Goal: Information Seeking & Learning: Learn about a topic

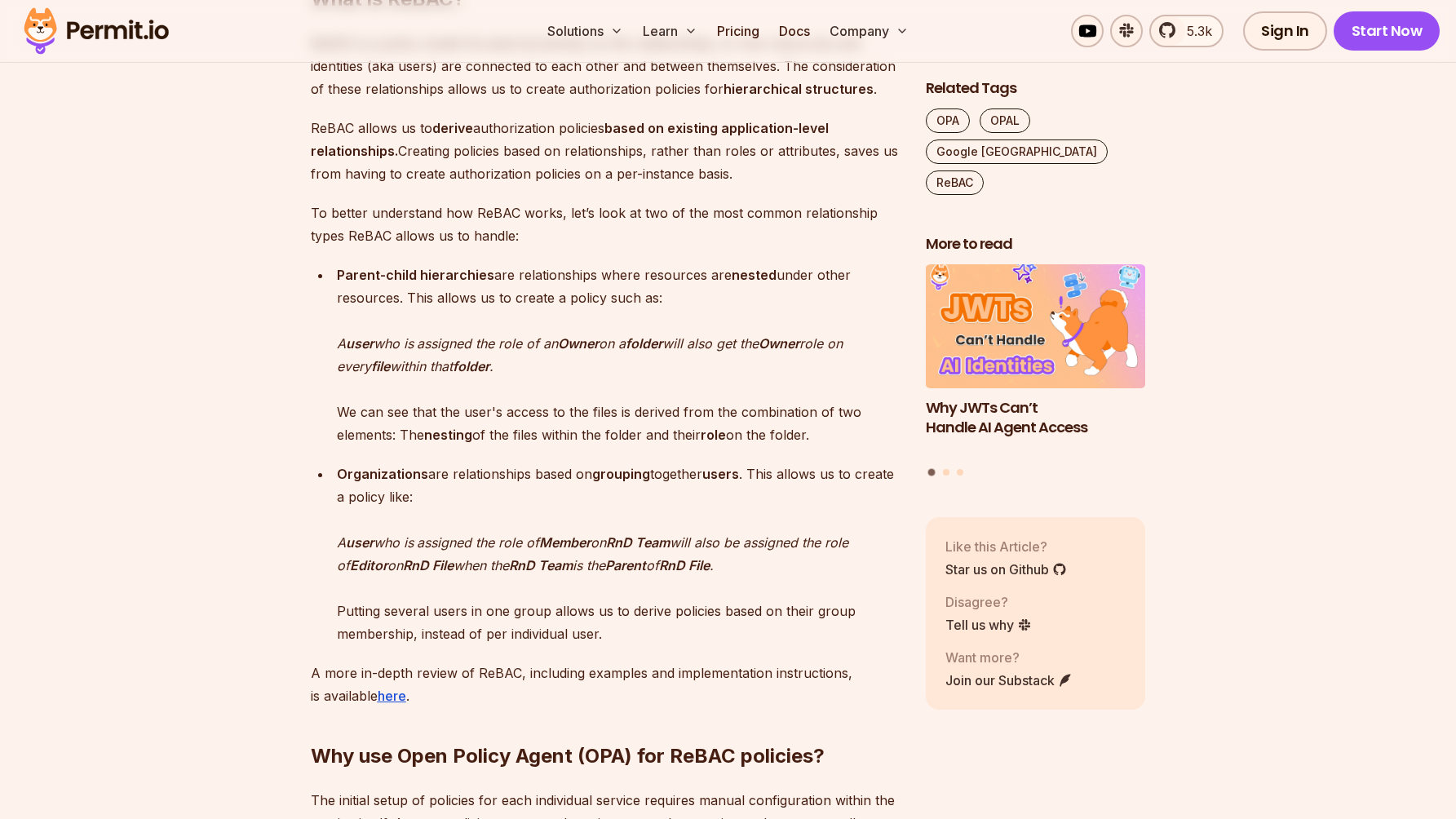
scroll to position [1469, 0]
click at [753, 269] on strong "nested" at bounding box center [754, 274] width 45 height 17
click at [708, 357] on p "Parent-child hierarchies are relationships where resources are nested under oth…" at bounding box center [619, 354] width 563 height 183
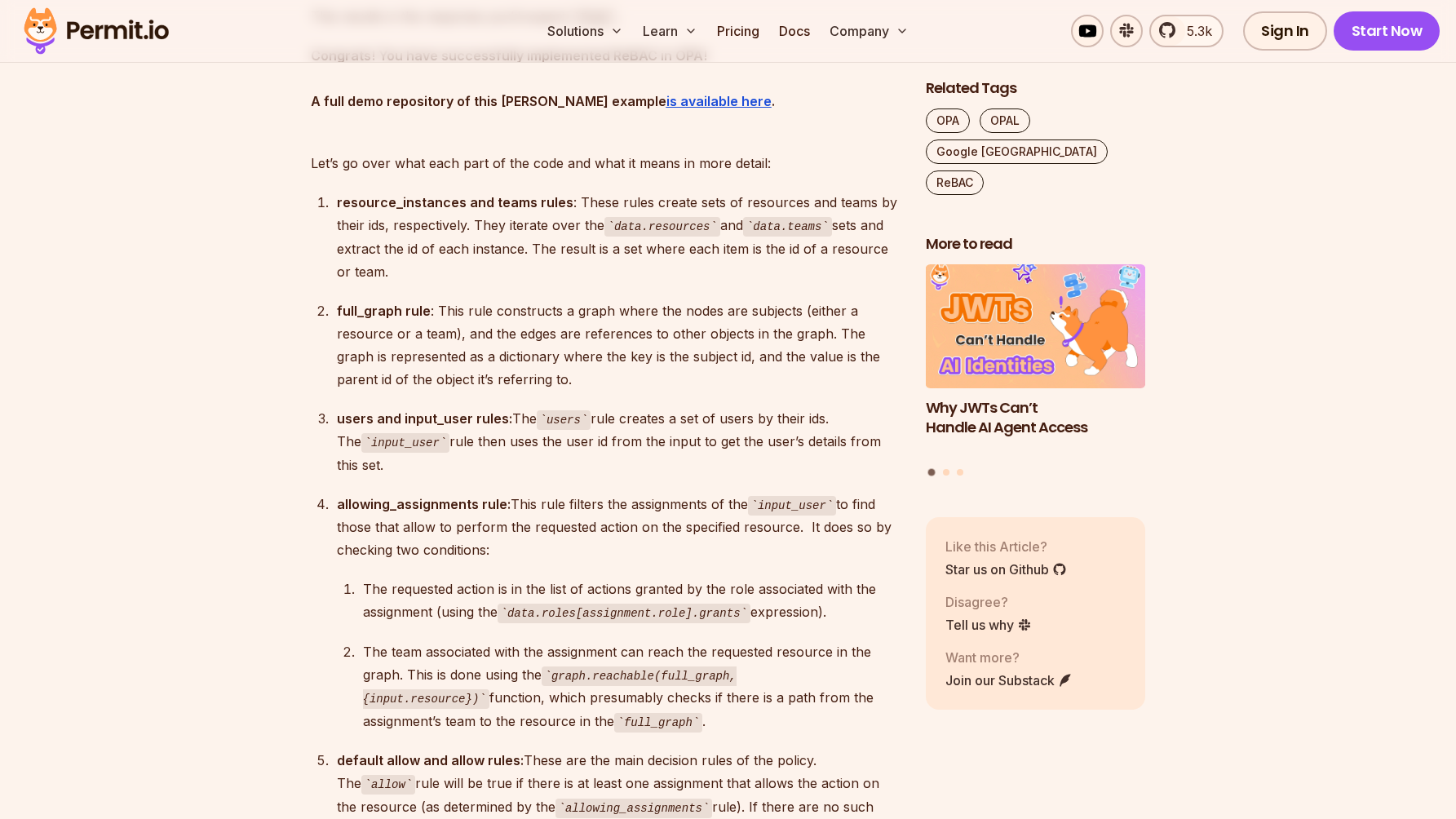
scroll to position [8756, 0]
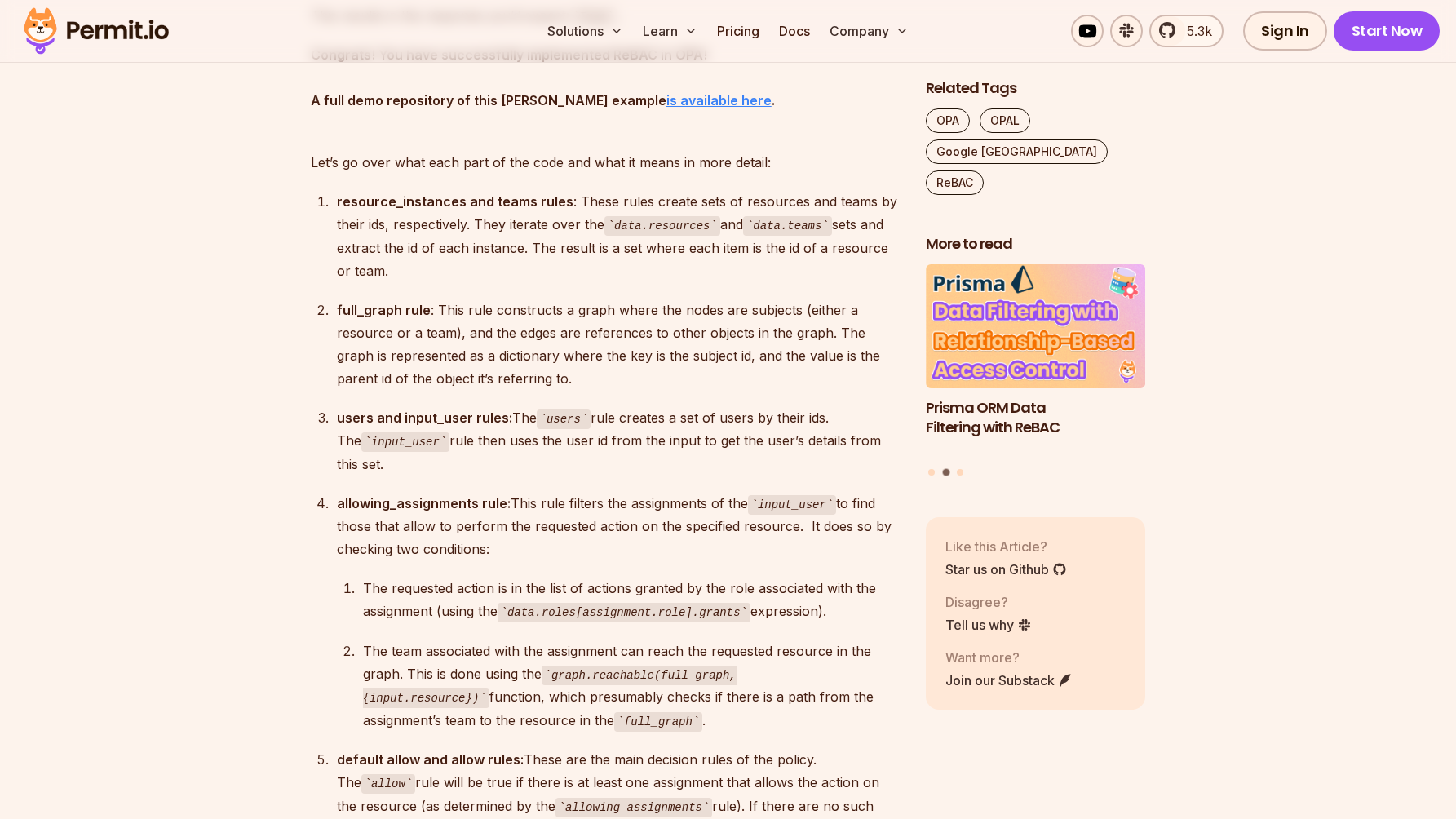
click at [672, 109] on strong "is available here" at bounding box center [719, 101] width 105 height 17
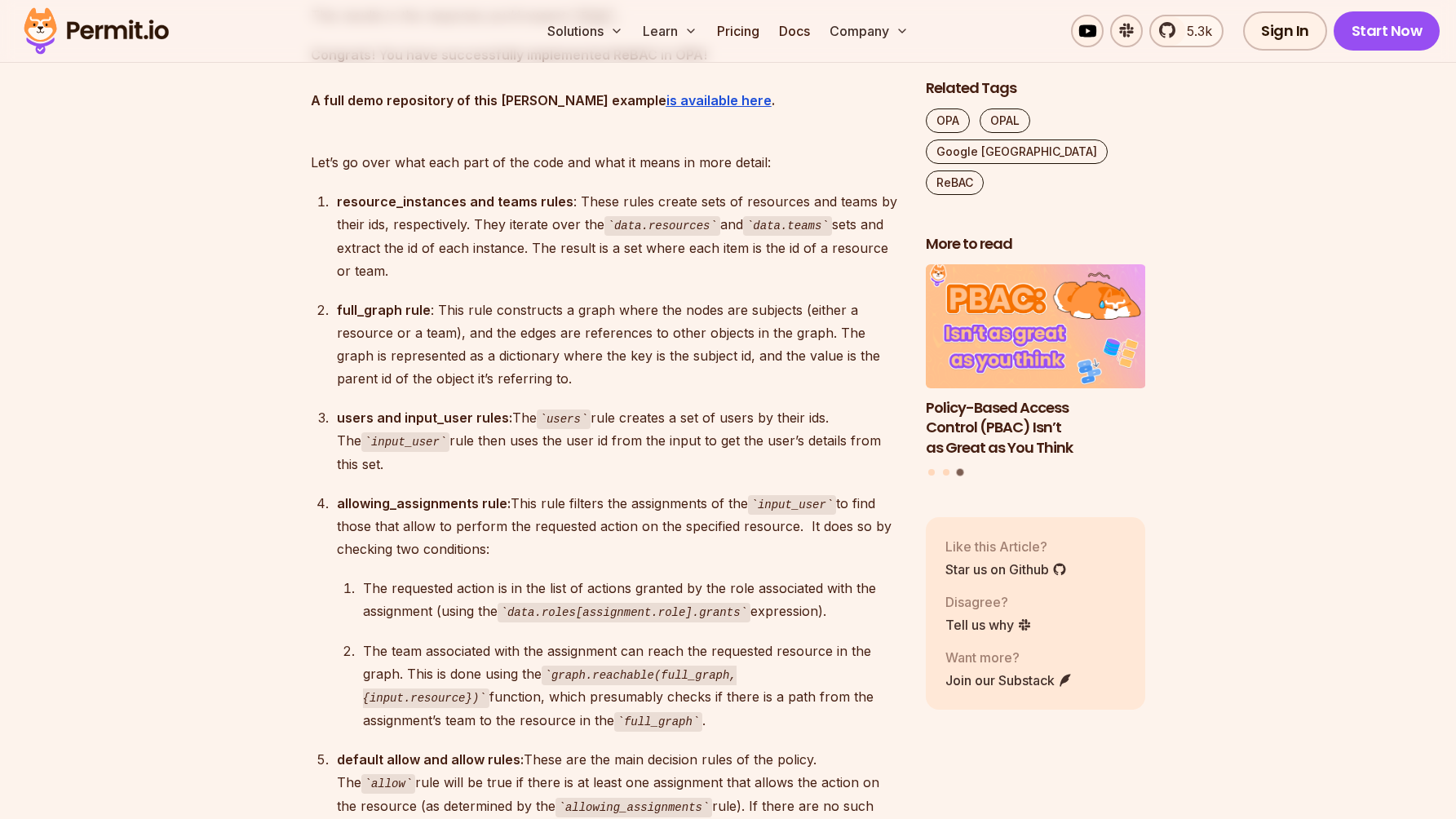
click at [519, 390] on p "full_graph rule : This rule constructs a graph where the nodes are subjects (ei…" at bounding box center [619, 345] width 563 height 91
click at [543, 390] on p "full_graph rule : This rule constructs a graph where the nodes are subjects (ei…" at bounding box center [619, 345] width 563 height 91
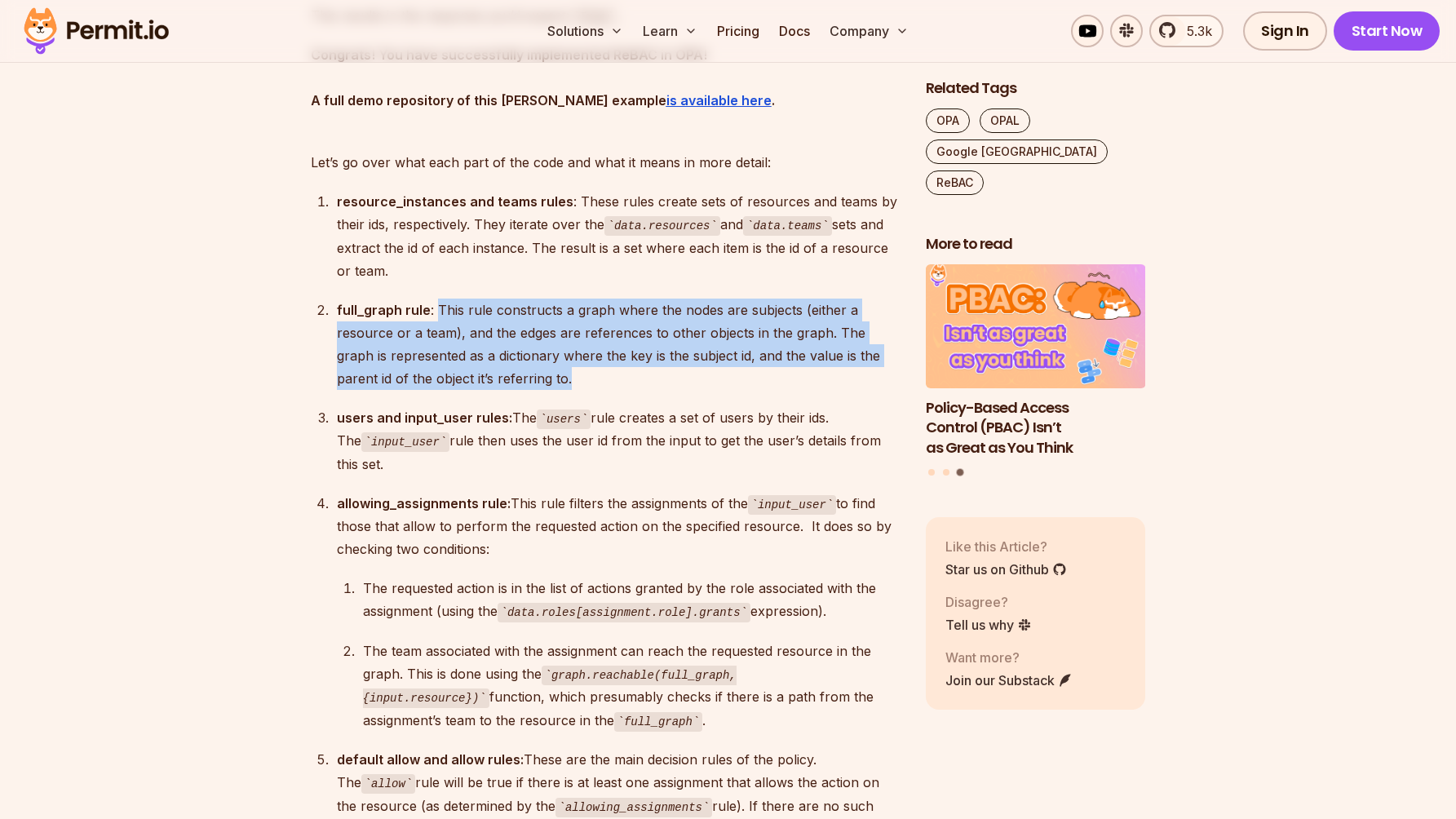
drag, startPoint x: 518, startPoint y: 526, endPoint x: 438, endPoint y: 459, distance: 104.4
click at [438, 390] on p "full_graph rule : This rule constructs a graph where the nodes are subjects (ei…" at bounding box center [619, 345] width 563 height 91
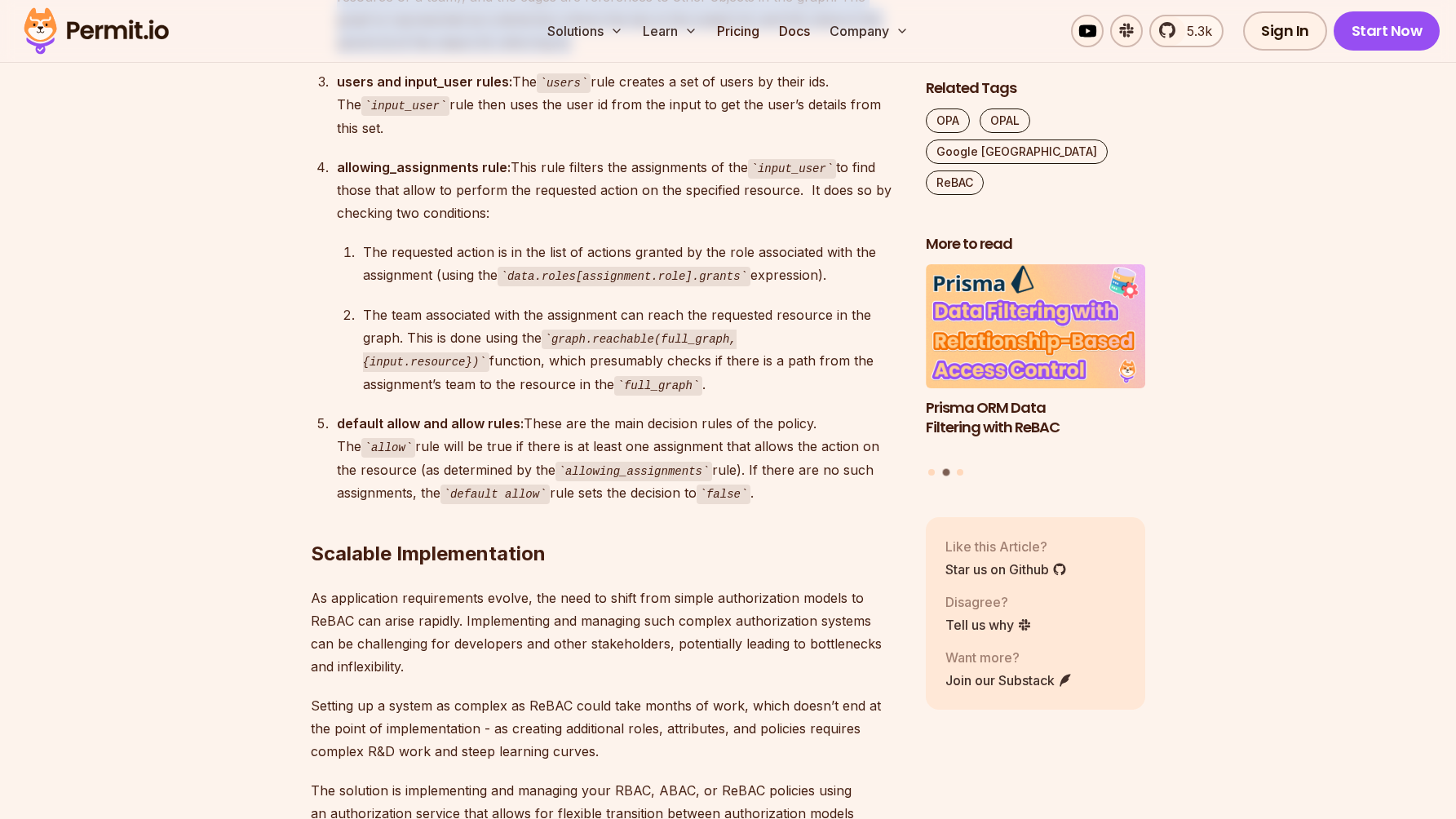
scroll to position [9154, 0]
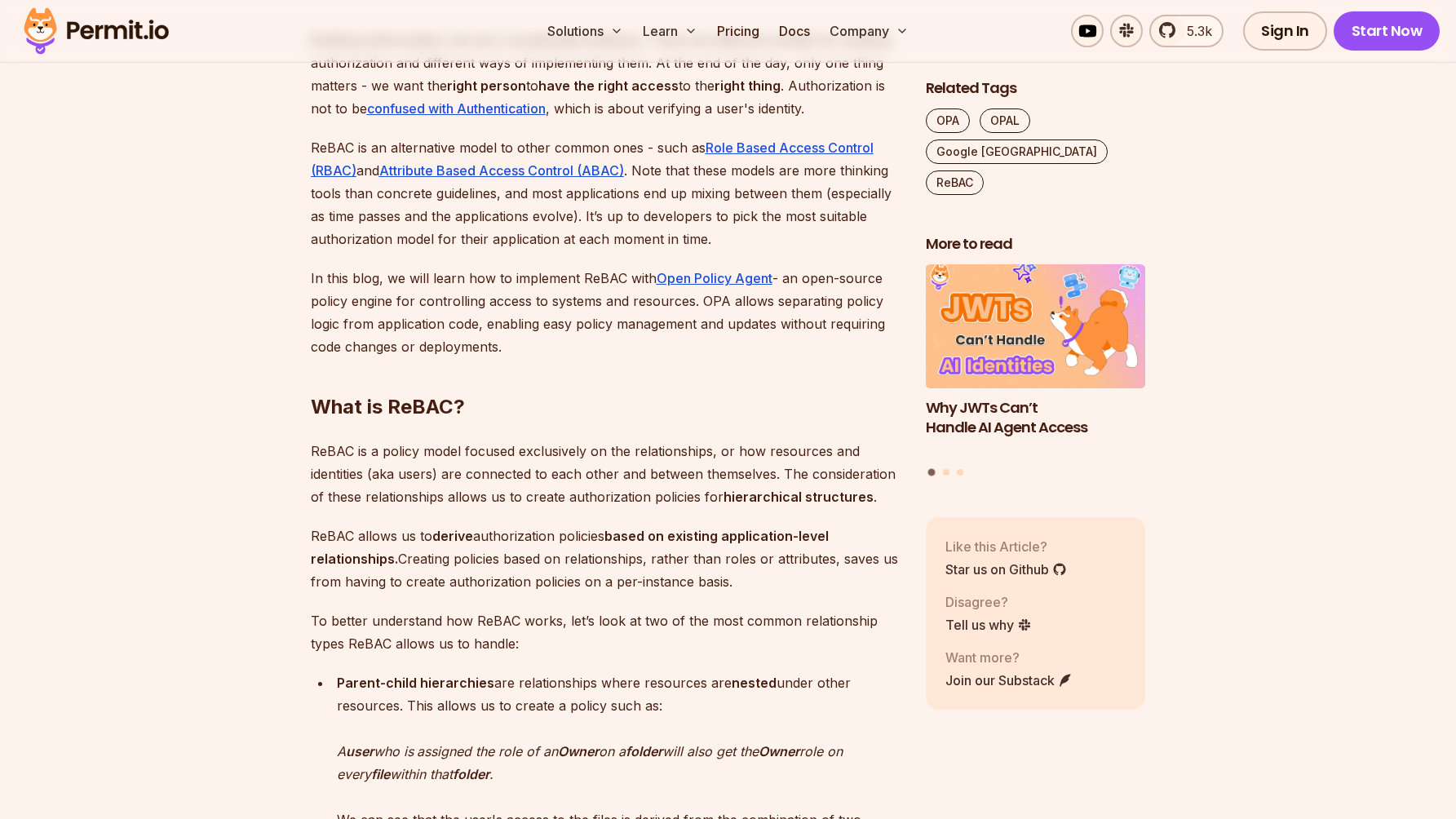
scroll to position [1080, 0]
